Goal: Task Accomplishment & Management: Use online tool/utility

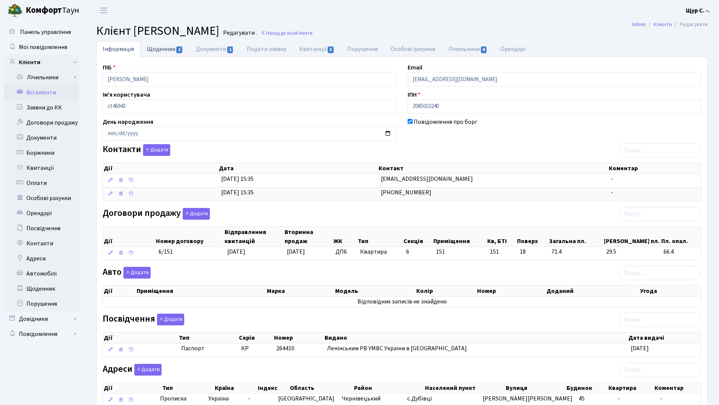
click at [164, 45] on link "Щоденник 1" at bounding box center [164, 48] width 49 height 15
select select "25"
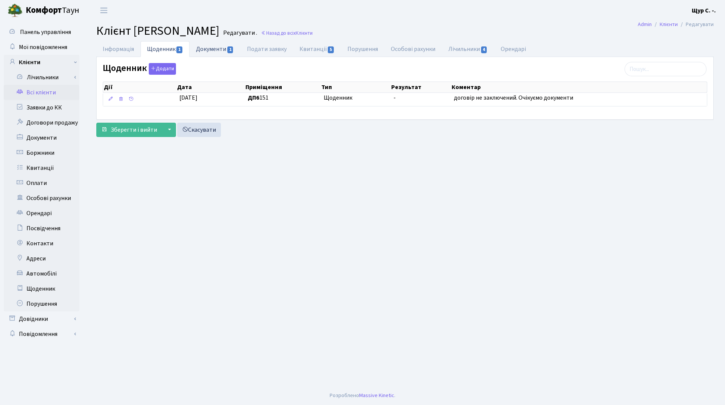
click at [222, 48] on link "Документи 1" at bounding box center [215, 48] width 51 height 15
select select "25"
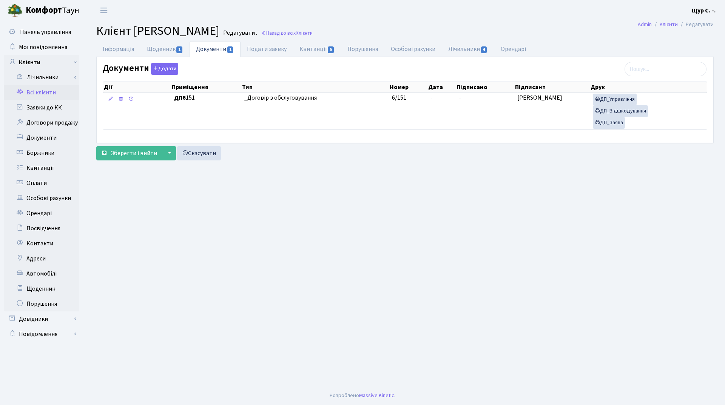
click at [52, 89] on link "Всі клієнти" at bounding box center [42, 92] width 76 height 15
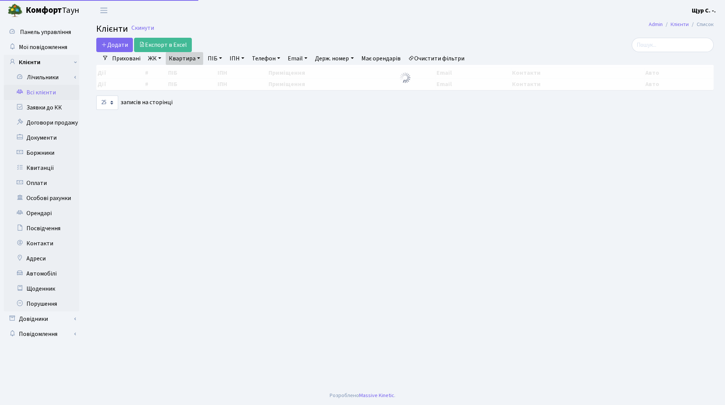
select select "25"
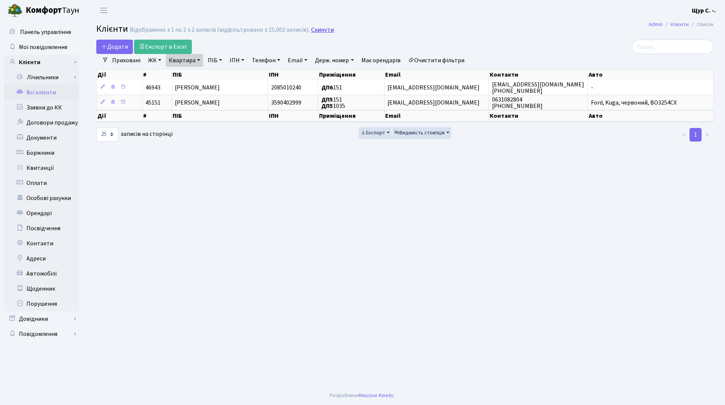
click at [324, 28] on link "Скинути" at bounding box center [322, 29] width 23 height 7
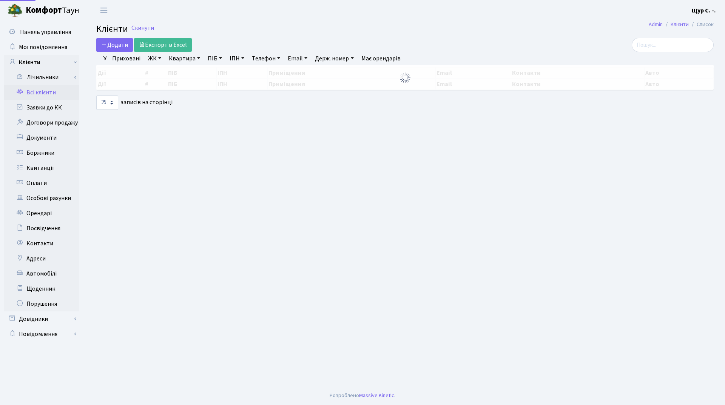
select select "25"
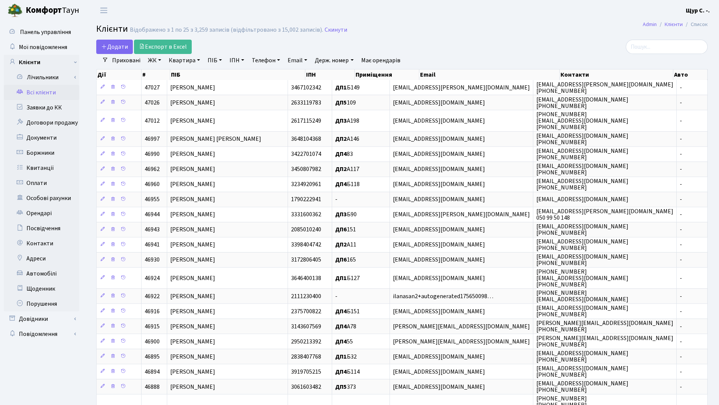
click at [183, 60] on link "Квартира" at bounding box center [184, 60] width 37 height 13
type input "359"
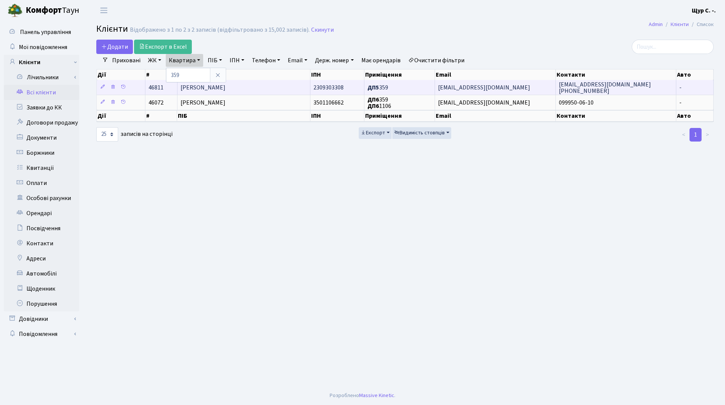
click at [239, 87] on td "[PERSON_NAME]" at bounding box center [243, 87] width 133 height 15
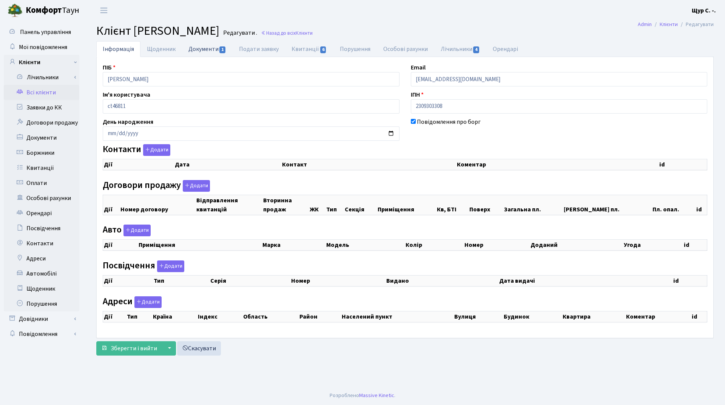
checkbox input "true"
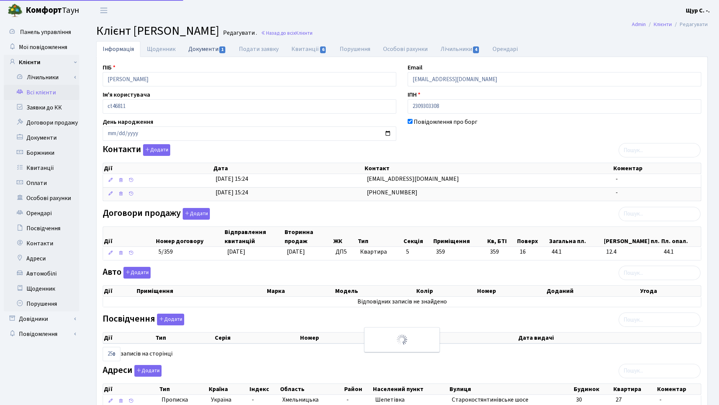
click at [209, 49] on link "Документи 1" at bounding box center [207, 48] width 51 height 15
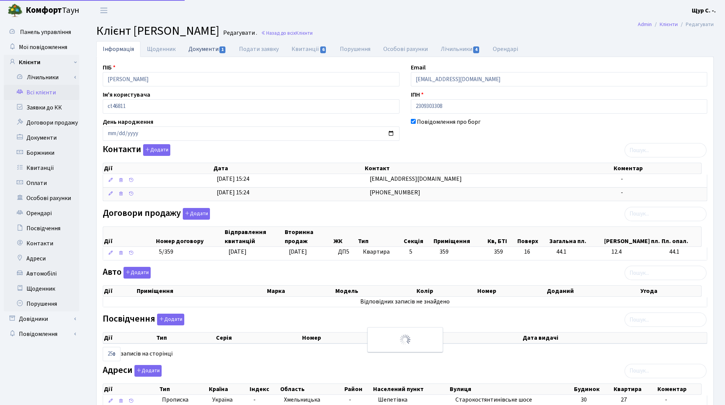
select select "25"
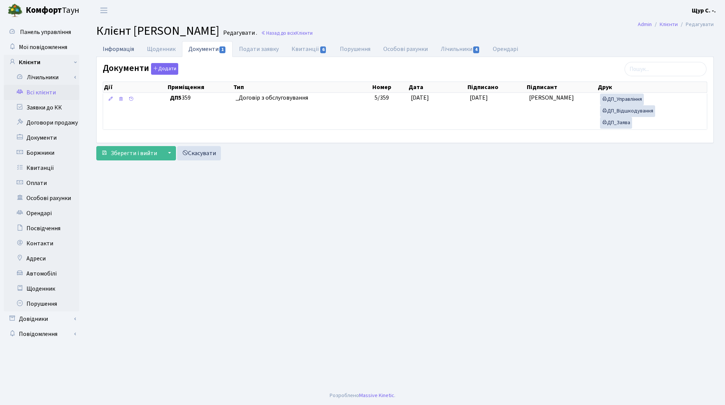
click at [106, 51] on link "Інформація" at bounding box center [118, 48] width 44 height 15
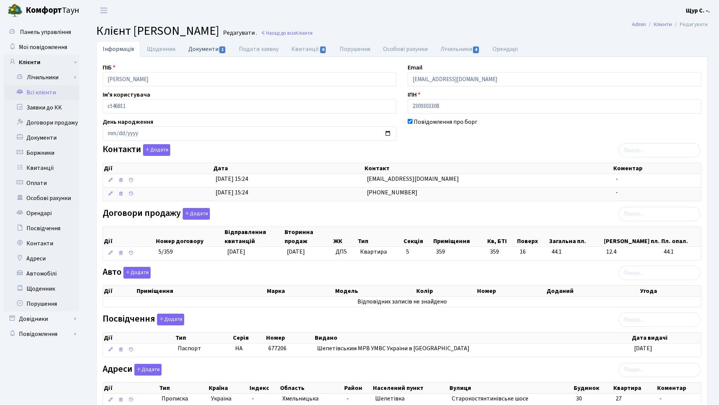
click at [200, 51] on link "Документи 1" at bounding box center [207, 48] width 51 height 15
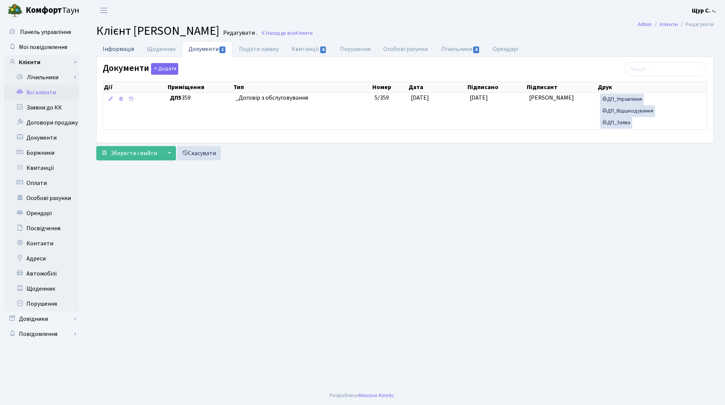
click at [124, 49] on link "Інформація" at bounding box center [118, 48] width 44 height 15
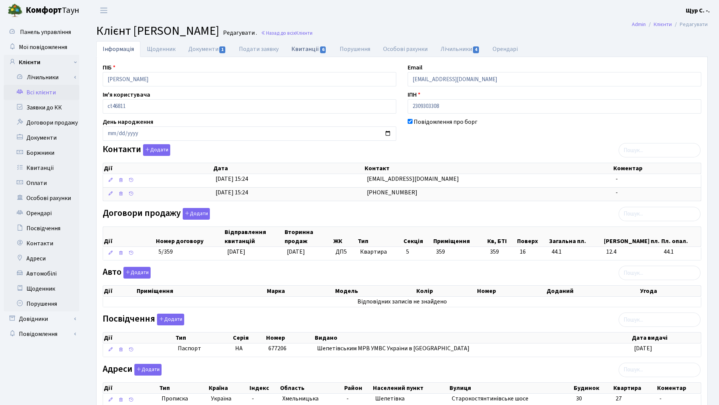
click at [308, 50] on link "Квитанції 6" at bounding box center [309, 48] width 48 height 15
select select "25"
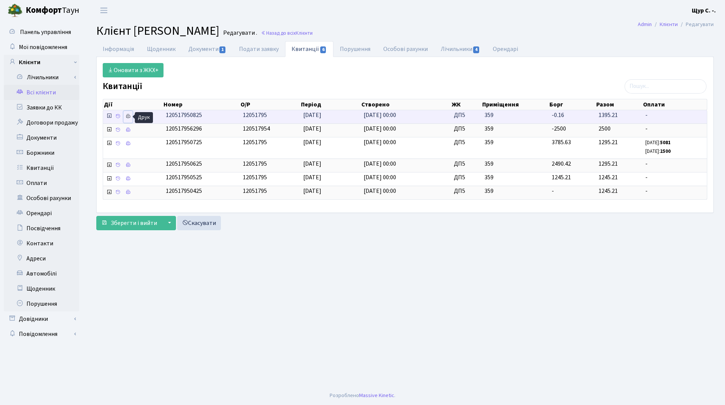
click at [125, 117] on icon at bounding box center [127, 116] width 5 height 5
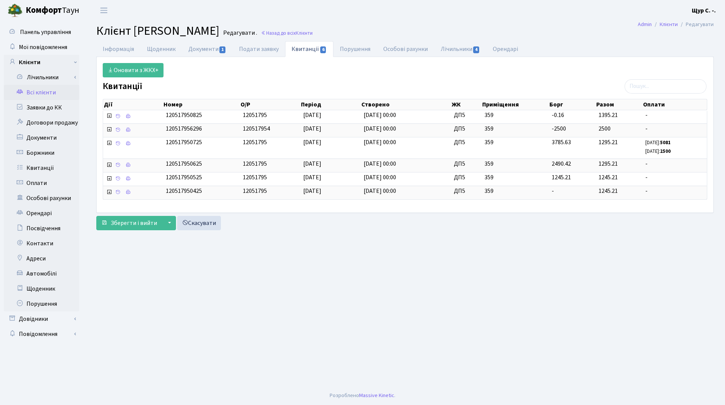
click at [54, 91] on link "Всі клієнти" at bounding box center [42, 92] width 76 height 15
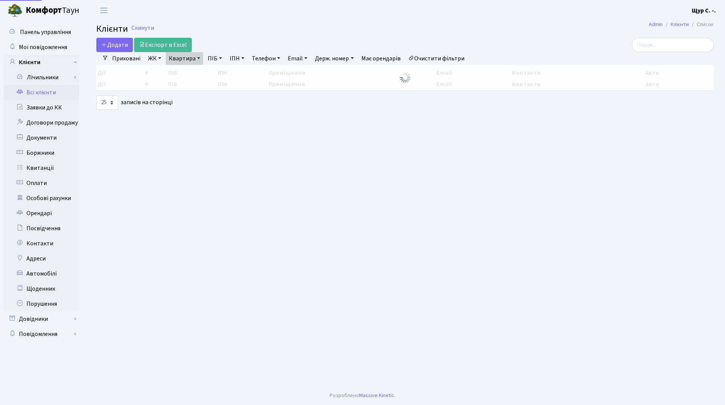
select select "25"
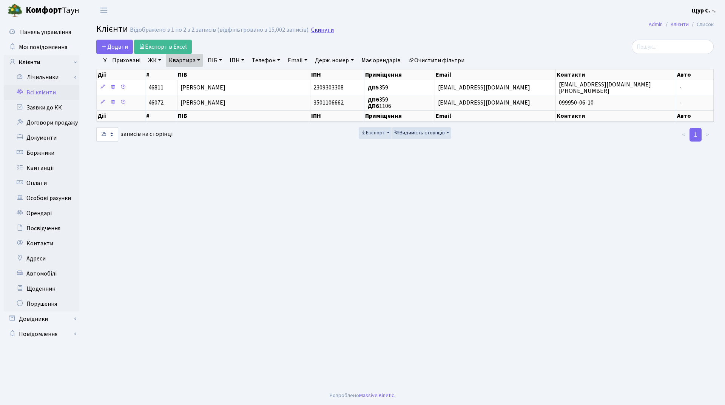
click at [320, 31] on link "Скинути" at bounding box center [322, 29] width 23 height 7
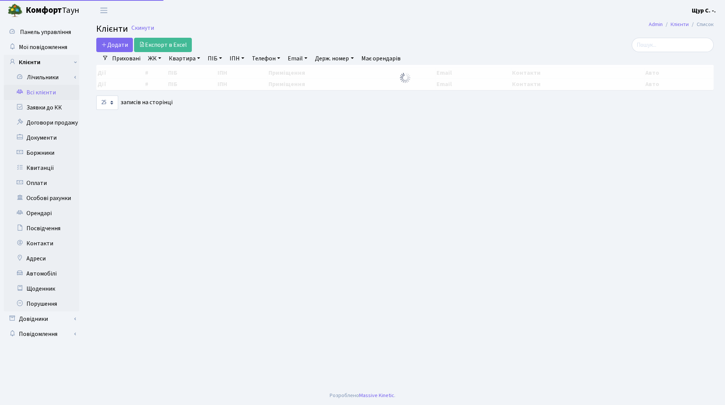
select select "25"
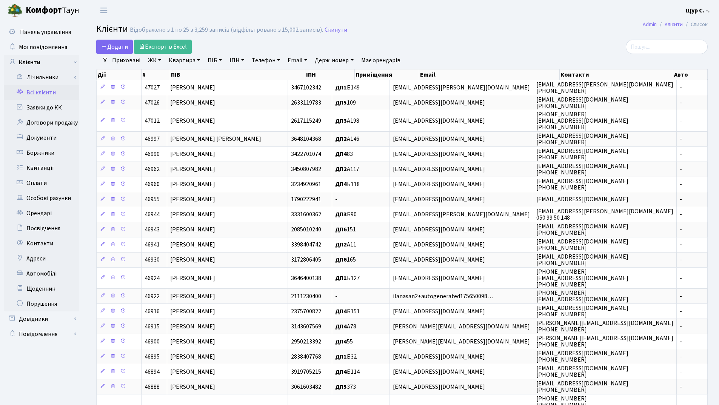
click at [181, 62] on link "Квартира" at bounding box center [184, 60] width 37 height 13
type input "114"
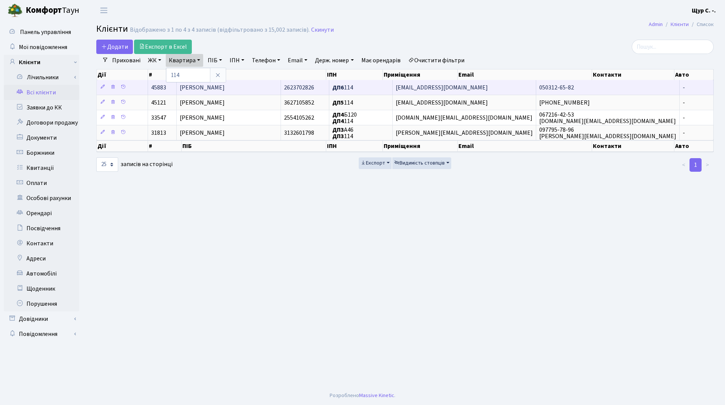
click at [225, 85] on span "Куликовська Світлана Андріївна" at bounding box center [202, 87] width 45 height 8
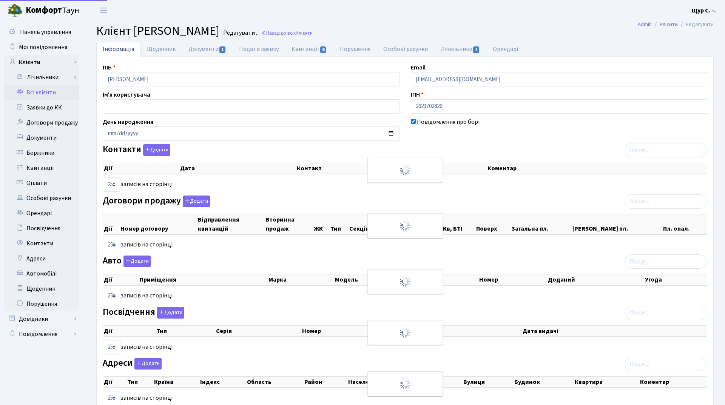
select select "25"
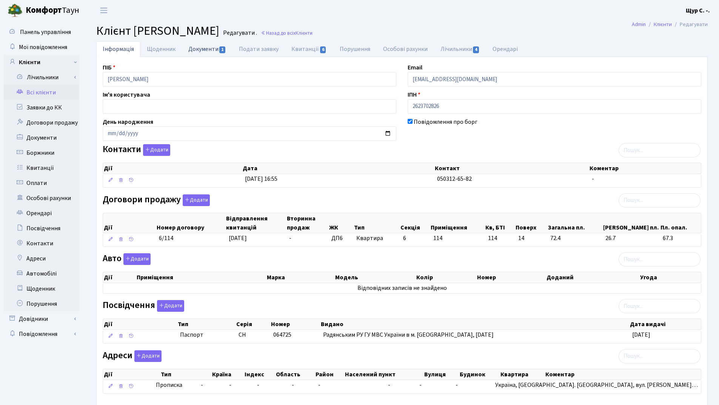
click at [209, 51] on link "Документи 1" at bounding box center [207, 48] width 51 height 15
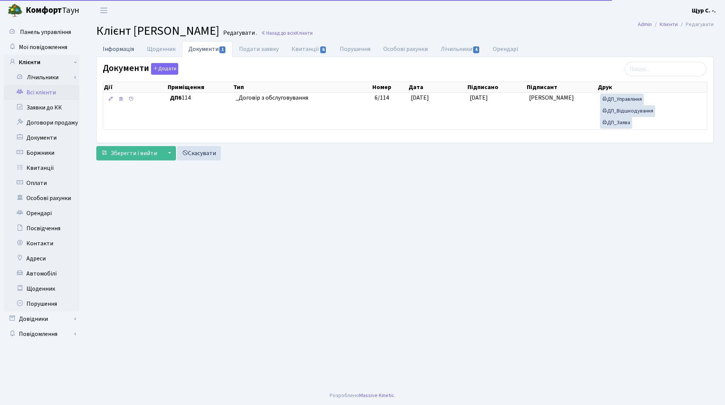
click at [117, 50] on link "Інформація" at bounding box center [118, 48] width 44 height 15
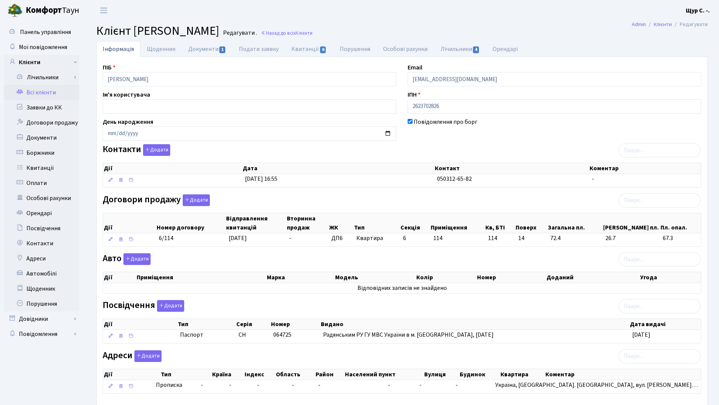
click at [49, 92] on link "Всі клієнти" at bounding box center [42, 92] width 76 height 15
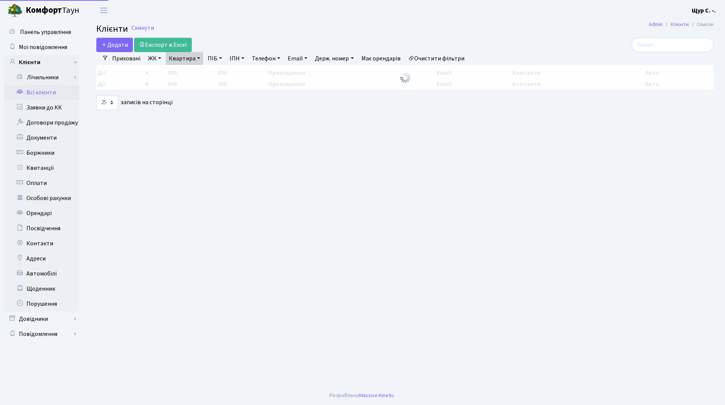
select select "25"
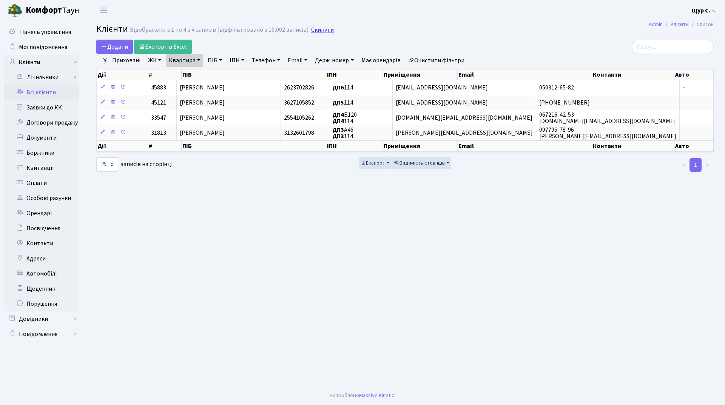
click at [323, 30] on link "Скинути" at bounding box center [322, 29] width 23 height 7
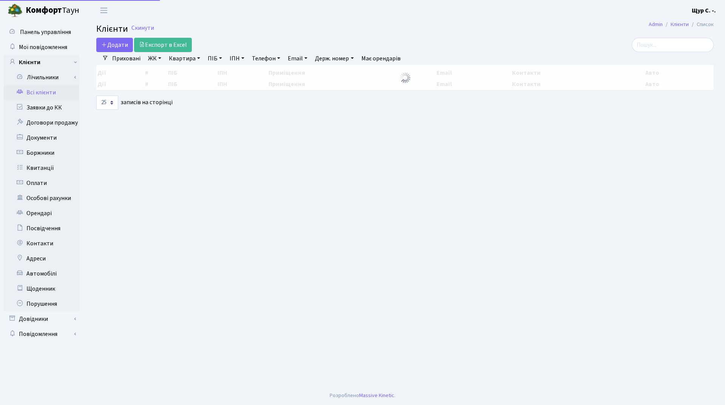
select select "25"
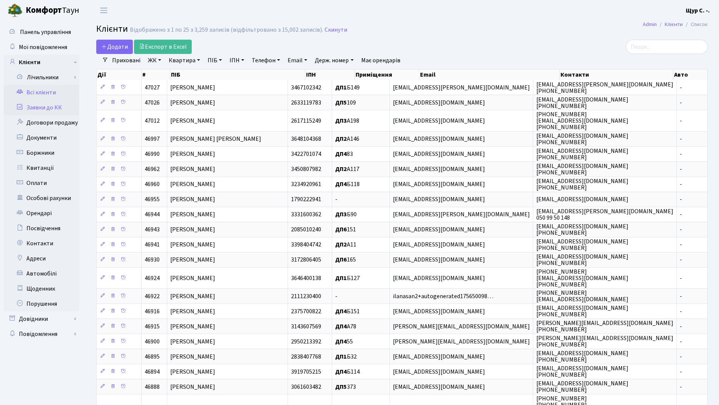
click at [37, 106] on link "Заявки до КК" at bounding box center [42, 107] width 76 height 15
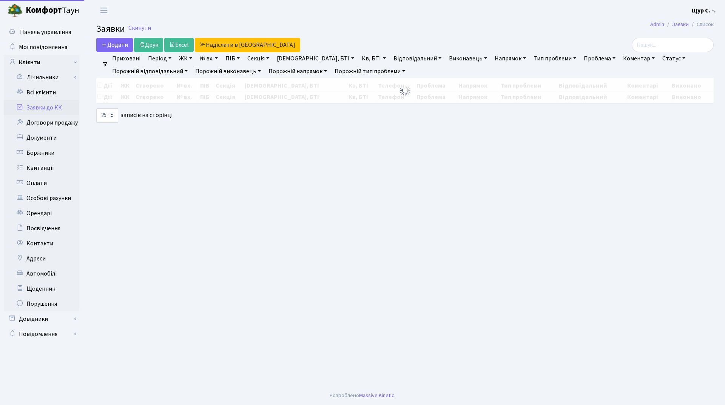
select select "25"
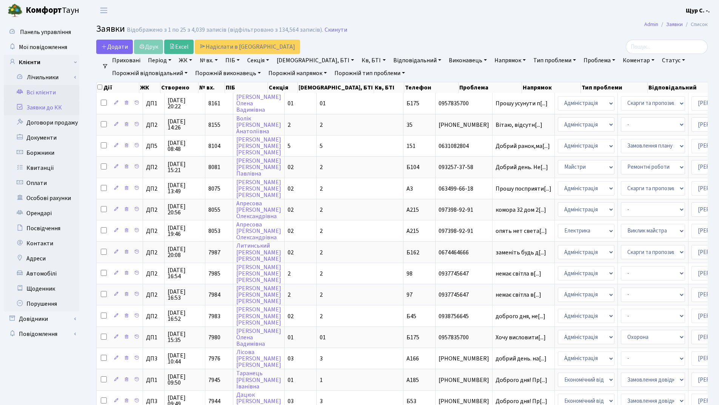
click at [48, 95] on link "Всі клієнти" at bounding box center [42, 92] width 76 height 15
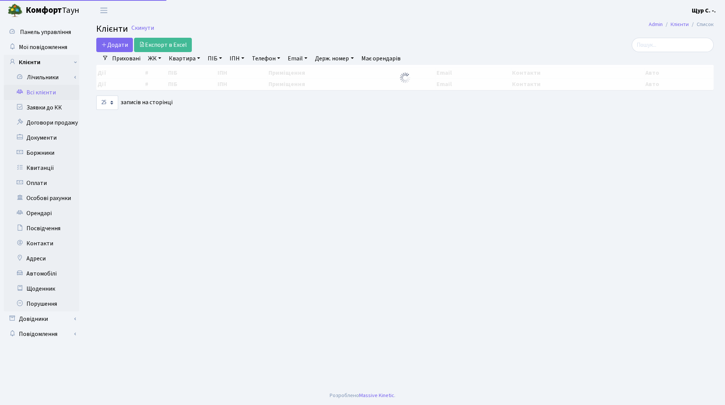
select select "25"
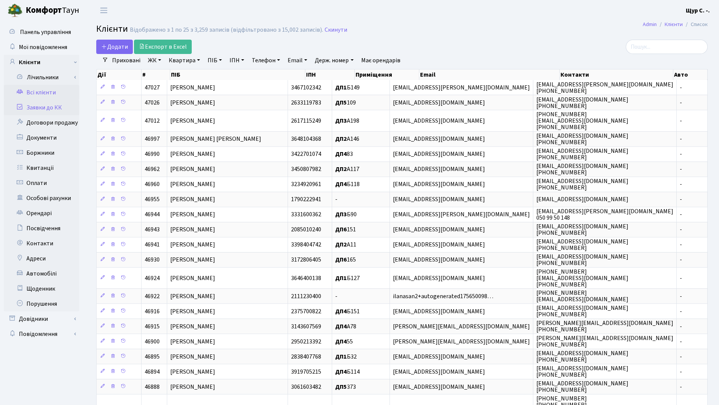
click at [51, 109] on link "Заявки до КК" at bounding box center [42, 107] width 76 height 15
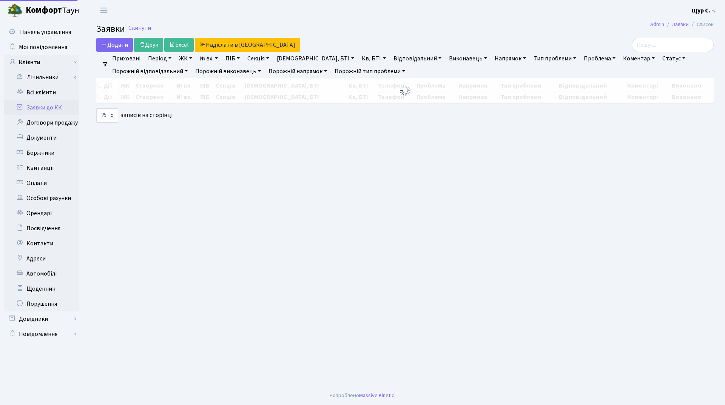
select select "25"
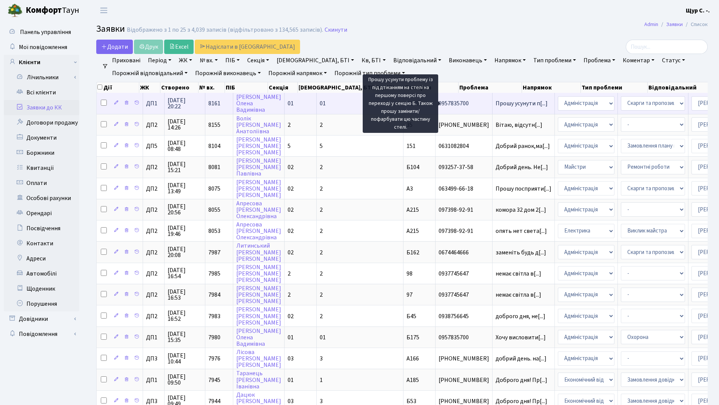
click at [496, 104] on span "Прошу усунути п[...]" at bounding box center [522, 103] width 52 height 8
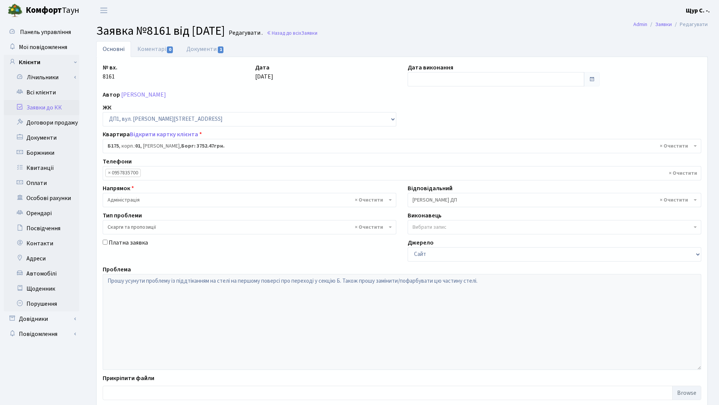
select select "30586"
select select "55"
click at [37, 94] on link "Всі клієнти" at bounding box center [42, 92] width 76 height 15
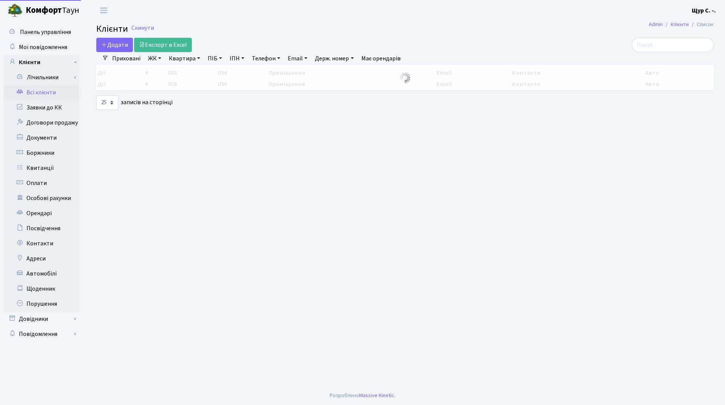
select select "25"
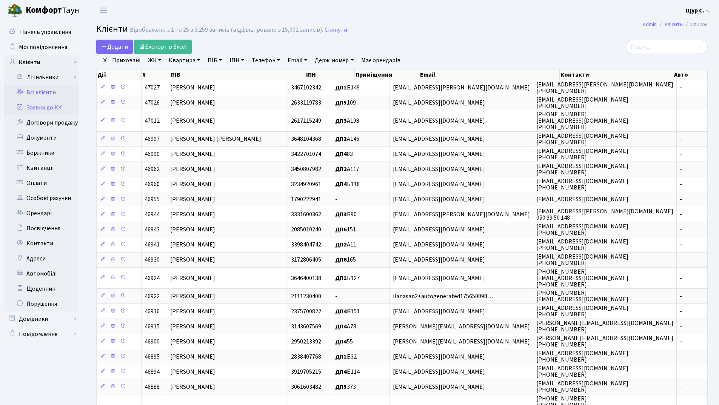
click at [54, 104] on link "Заявки до КК" at bounding box center [42, 107] width 76 height 15
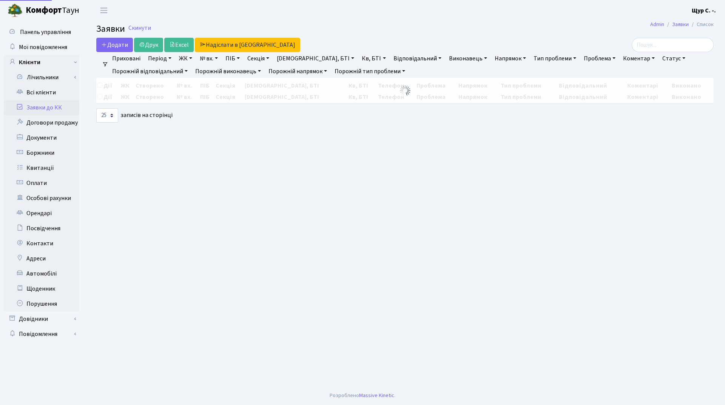
select select "25"
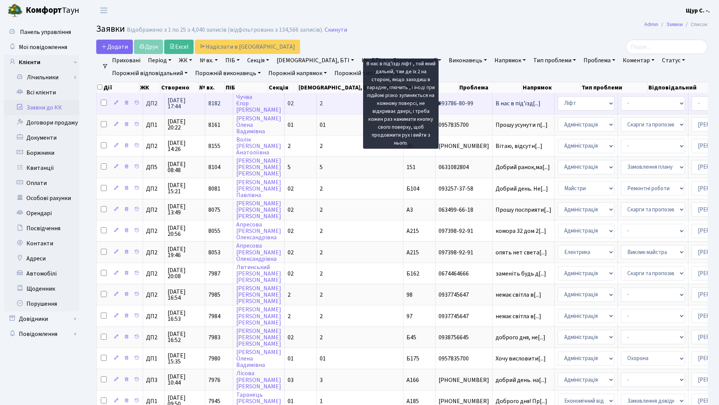
click at [496, 106] on span "В нас в під'їзд[...]" at bounding box center [518, 103] width 45 height 8
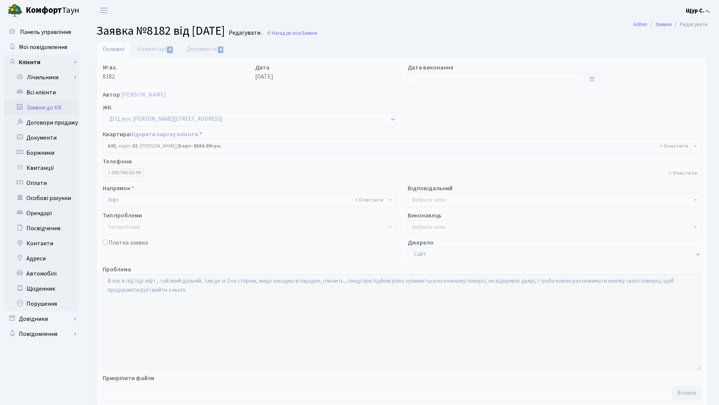
select select "30847"
click at [56, 110] on link "Заявки до КК" at bounding box center [42, 107] width 76 height 15
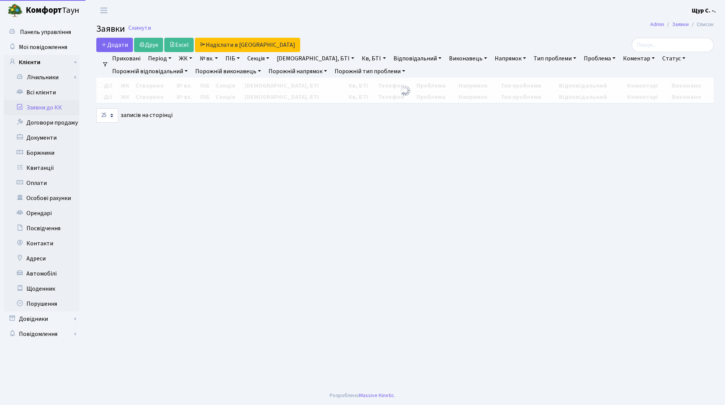
select select "25"
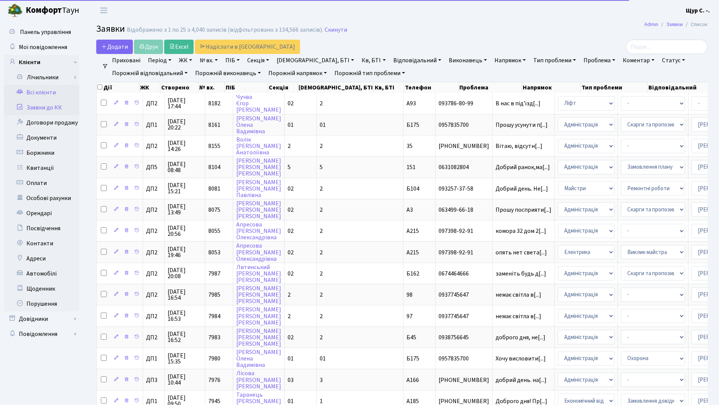
click at [54, 89] on link "Всі клієнти" at bounding box center [42, 92] width 76 height 15
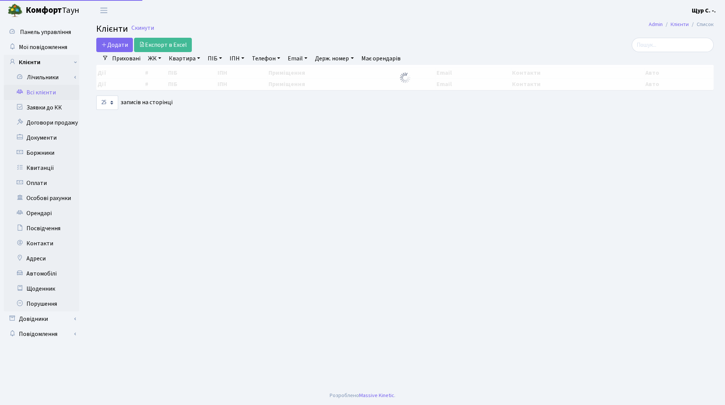
select select "25"
